Goal: Transaction & Acquisition: Book appointment/travel/reservation

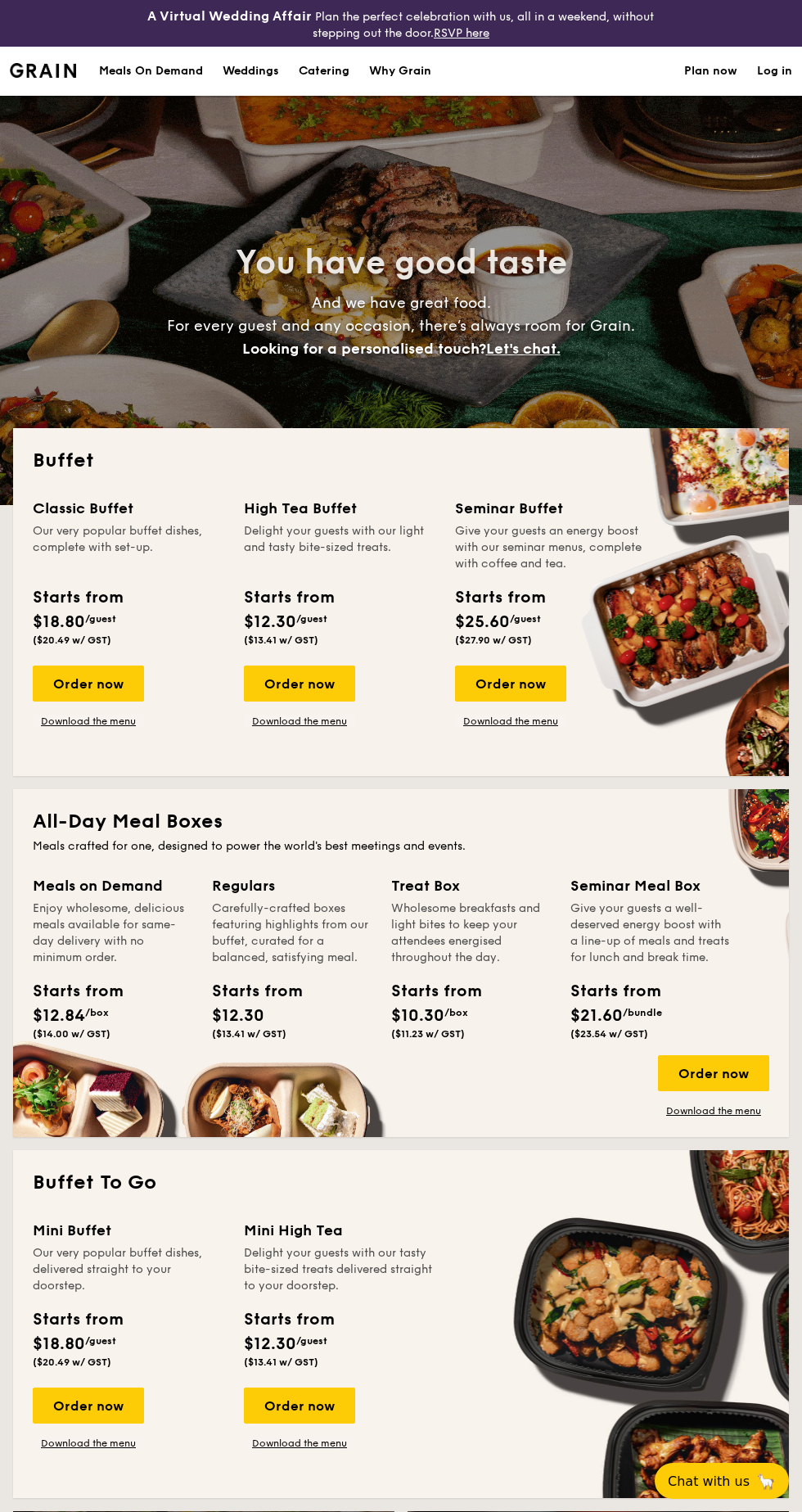
select select
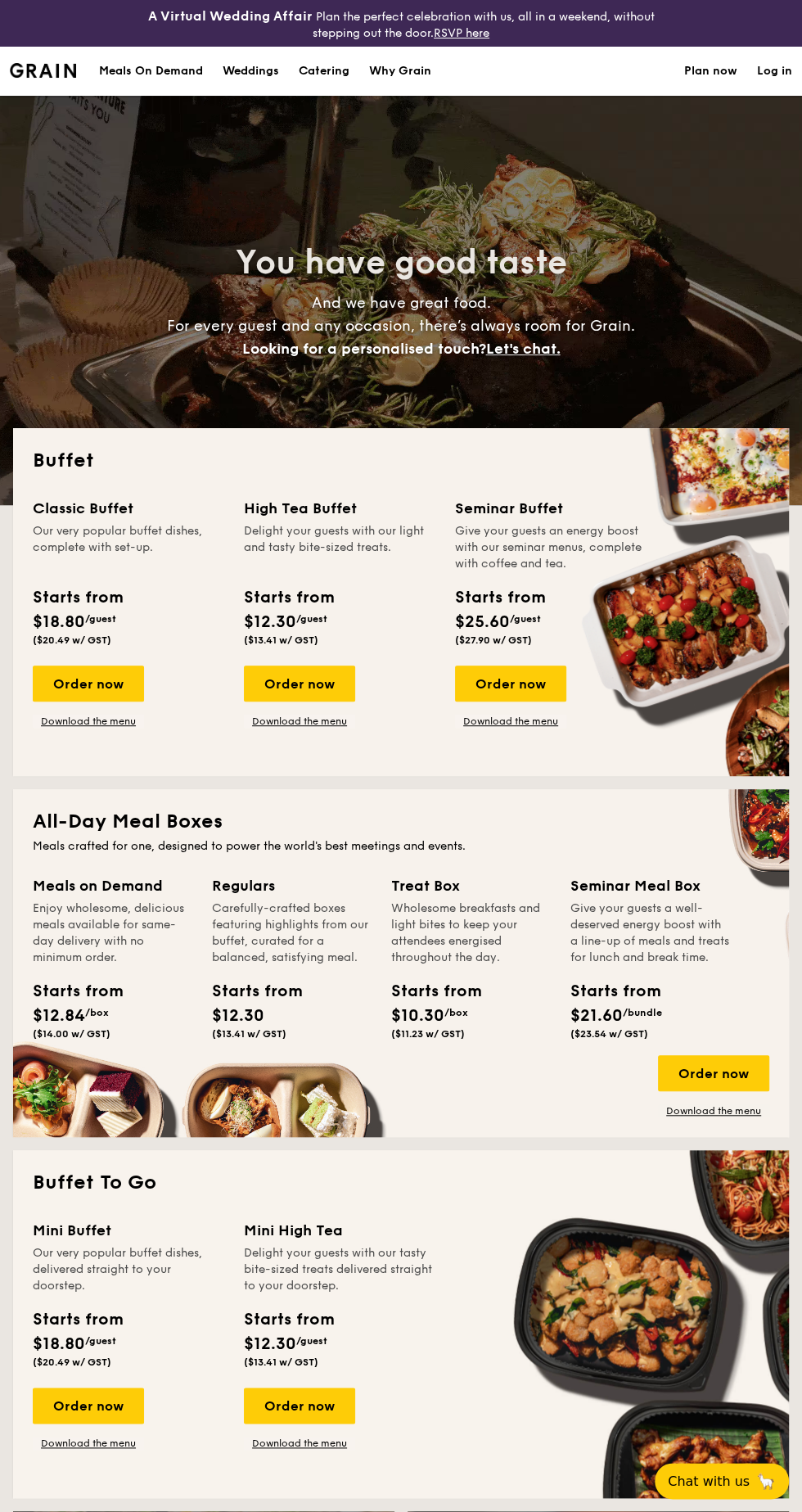
click at [72, 686] on div "Order now" at bounding box center [88, 684] width 112 height 36
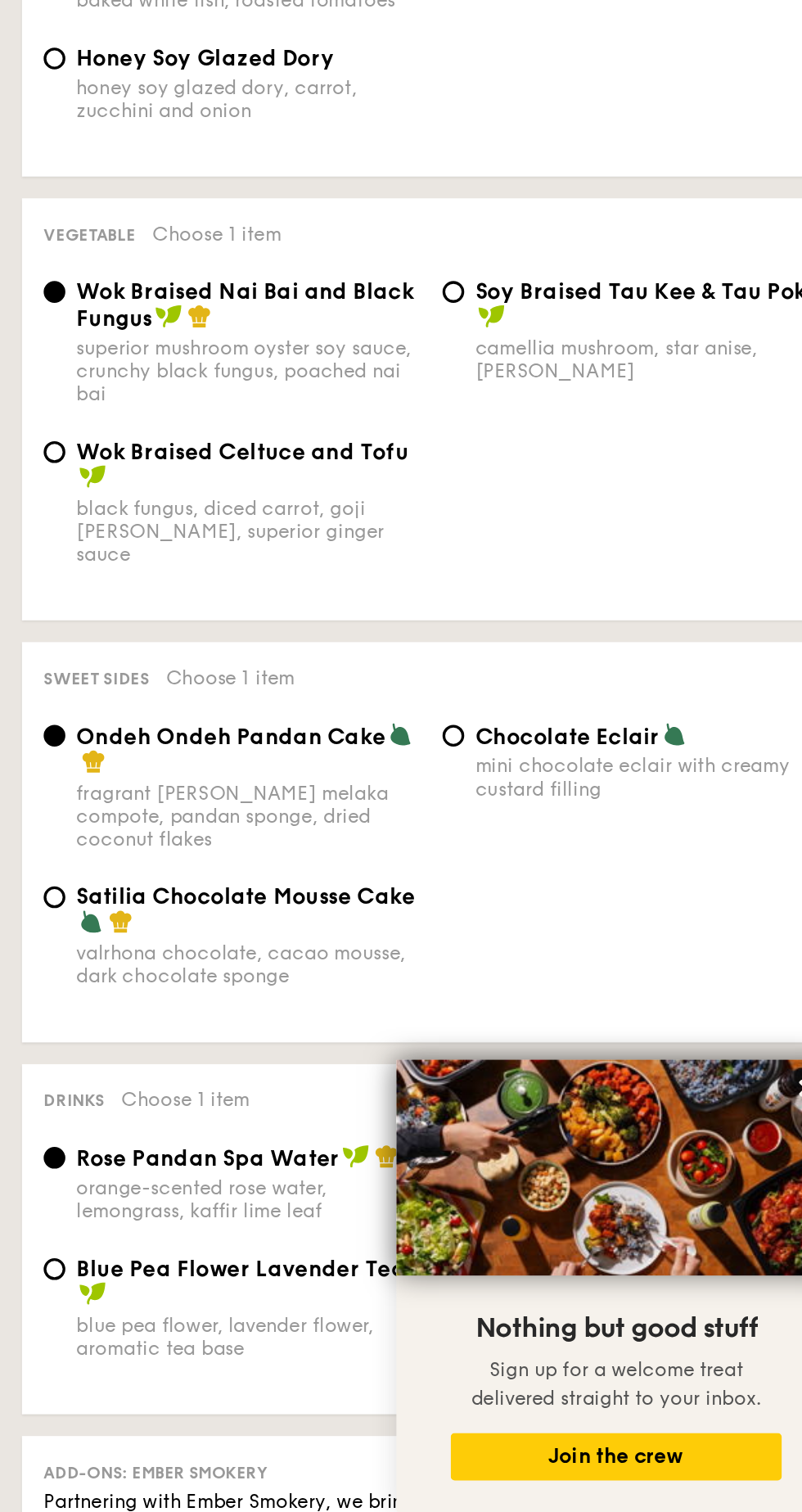
scroll to position [800, 0]
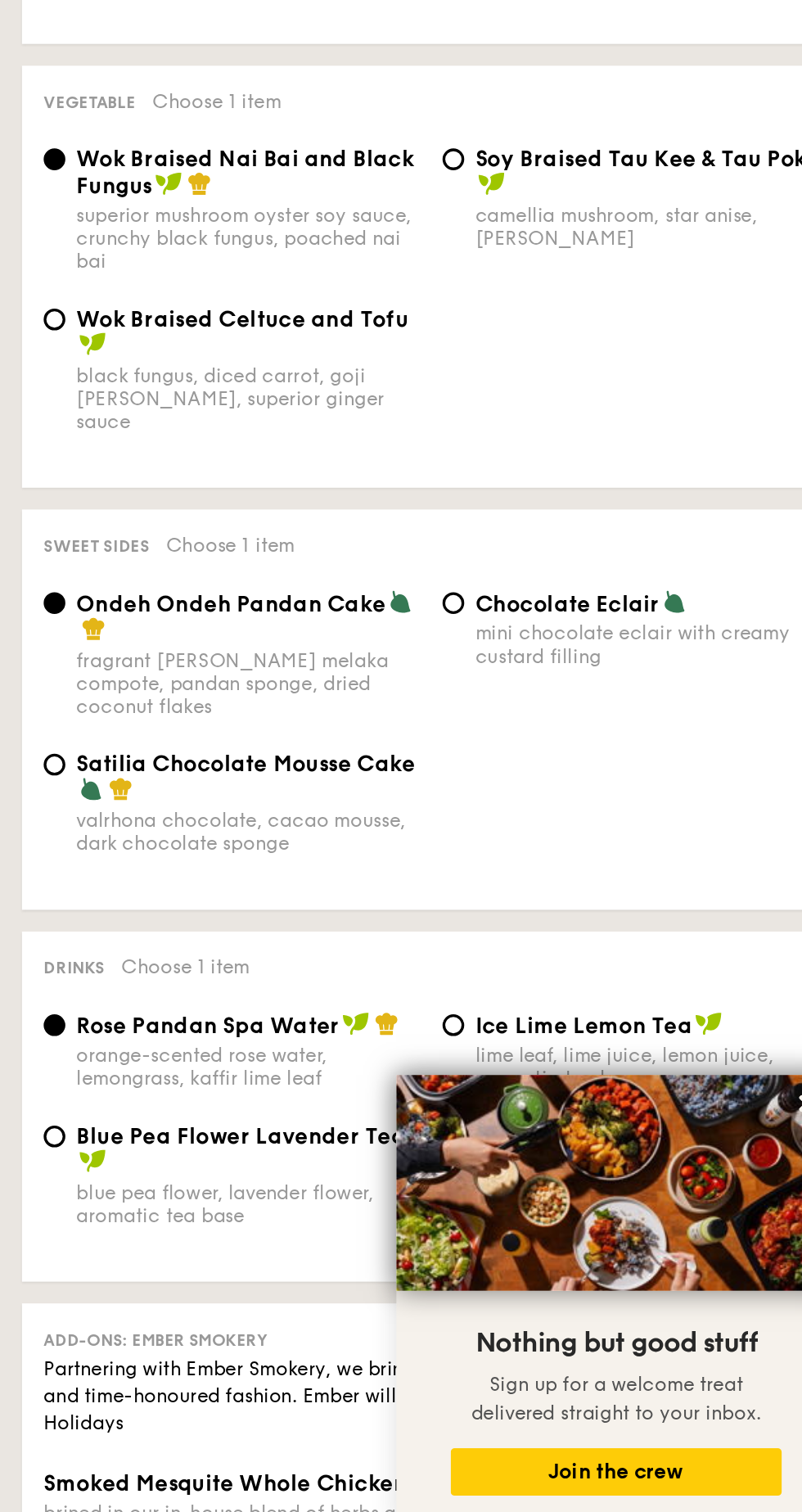
type input "50 guests"
